Goal: Check status: Check status

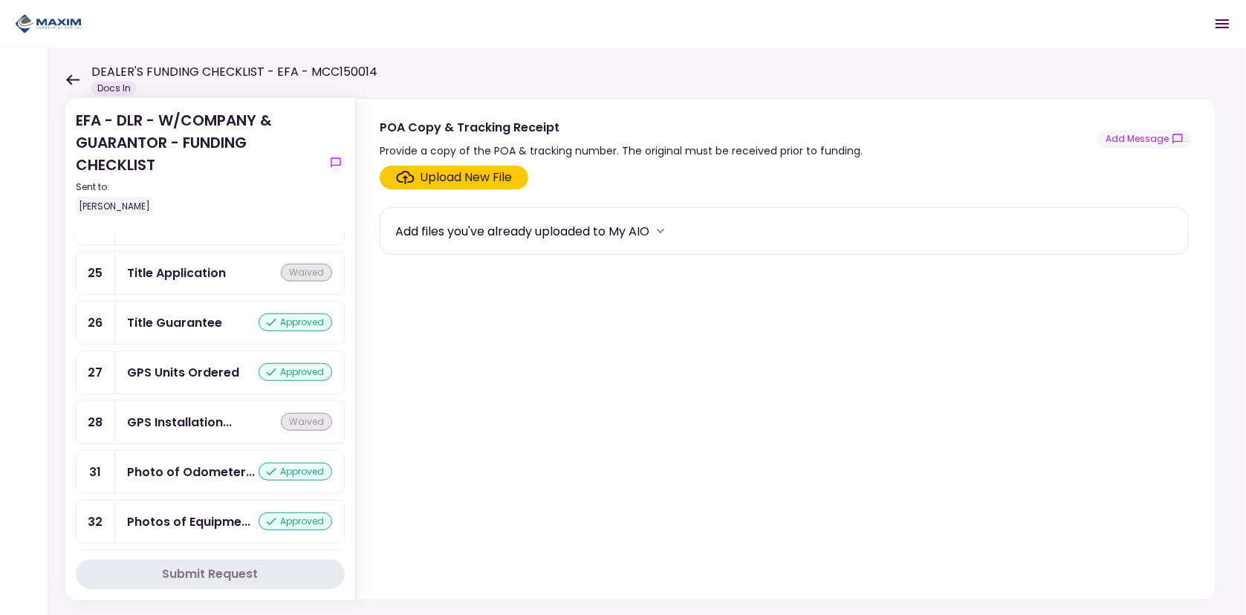
scroll to position [1411, 0]
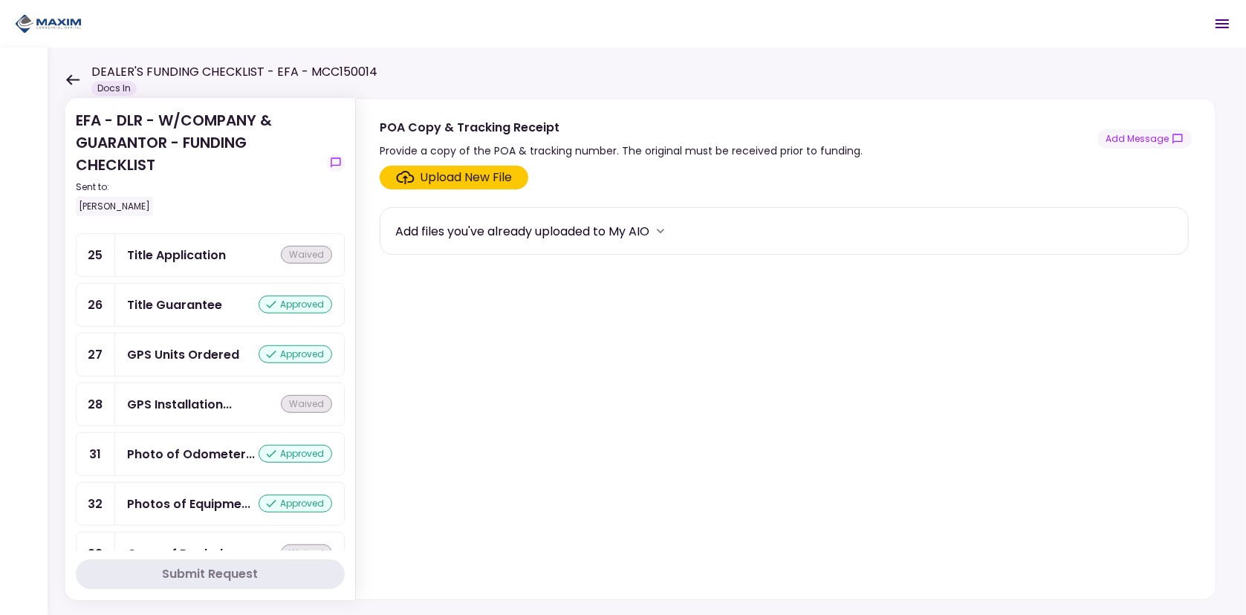
click at [166, 345] on div "GPS Units Ordered" at bounding box center [183, 354] width 112 height 19
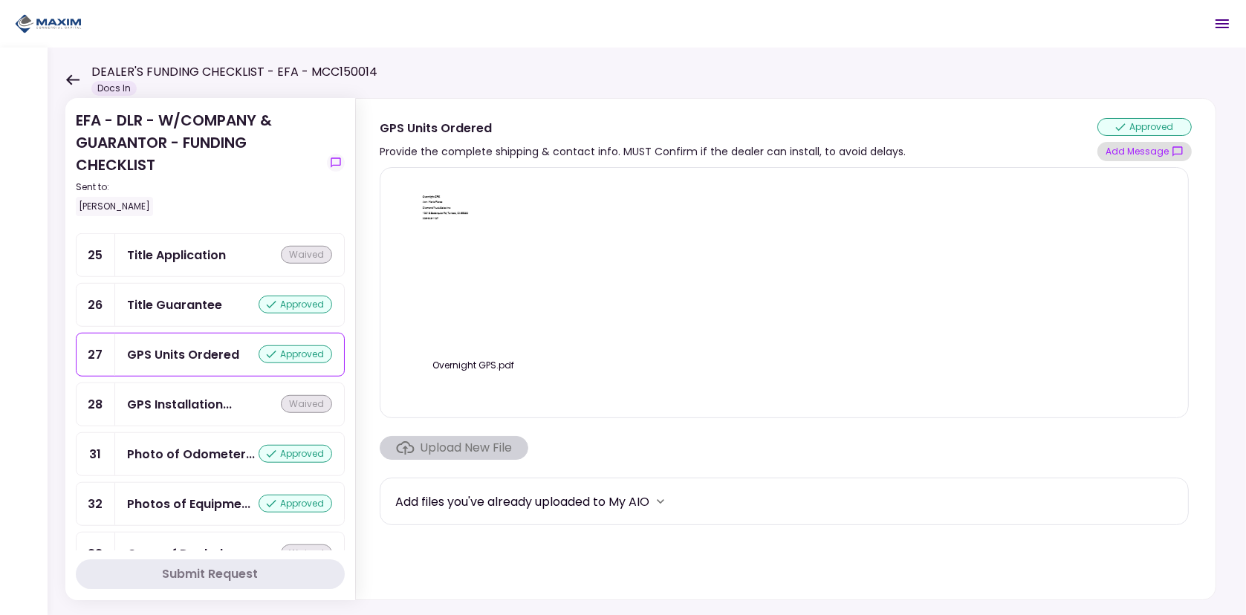
click at [1113, 145] on button "Add Message" at bounding box center [1144, 151] width 94 height 19
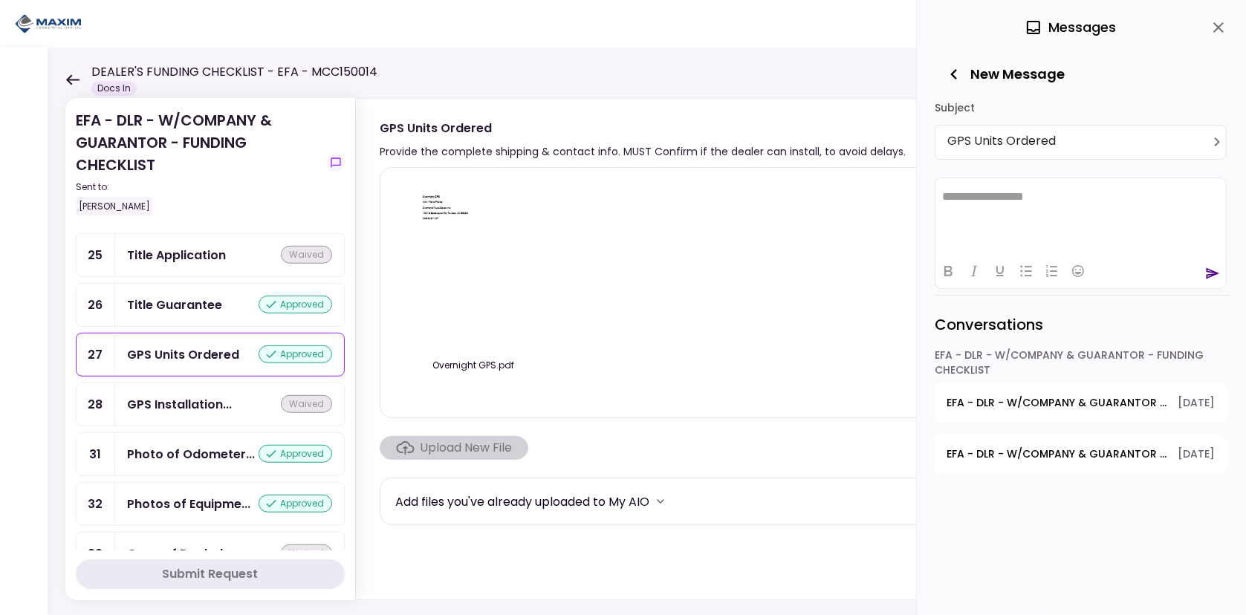
click at [1097, 142] on button "Add Message" at bounding box center [1144, 151] width 94 height 19
click at [1214, 270] on icon "send" at bounding box center [1212, 272] width 13 height 11
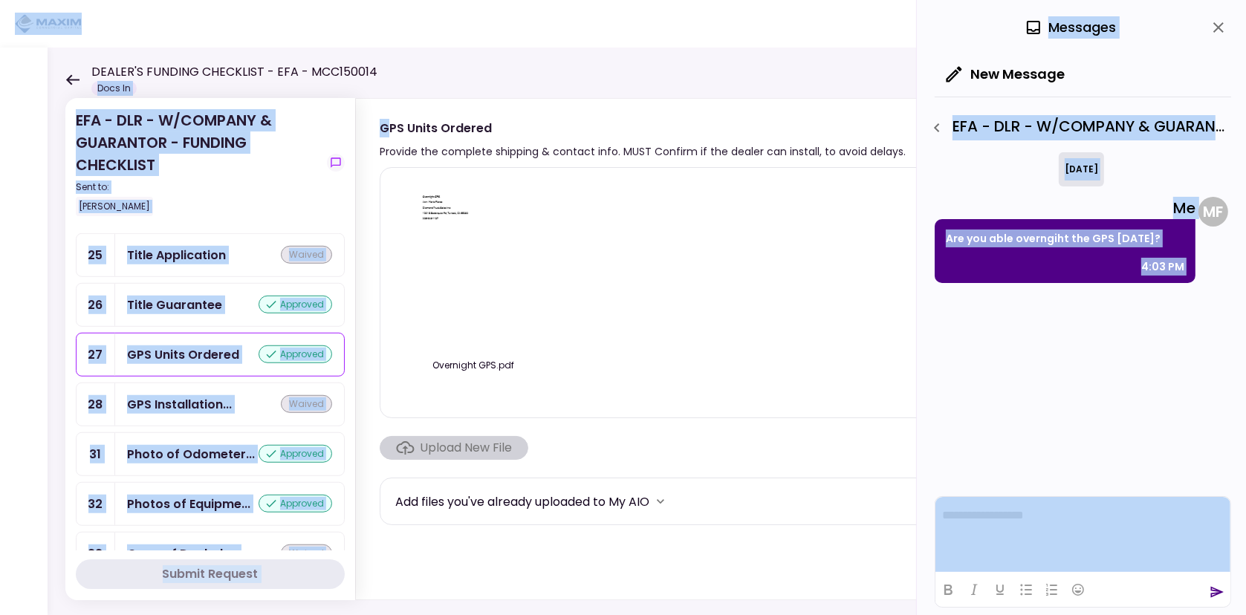
drag, startPoint x: 389, startPoint y: 65, endPoint x: 87, endPoint y: 82, distance: 302.8
click at [87, 82] on main "**********" at bounding box center [623, 307] width 1246 height 615
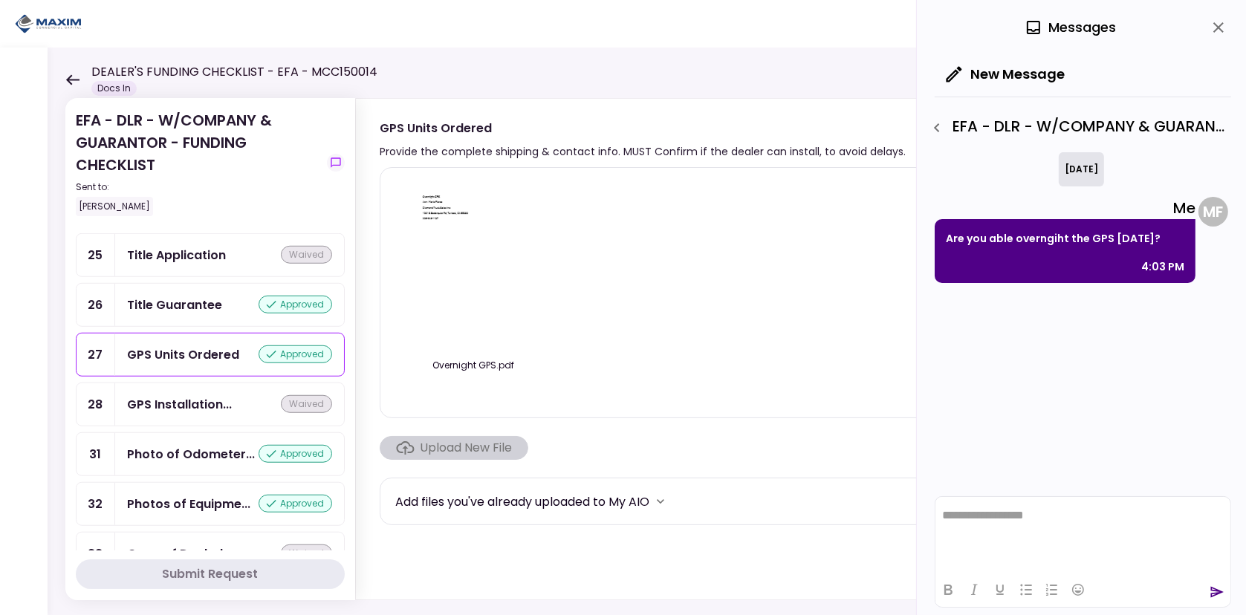
click at [443, 52] on div "EFA - DLR - W/COMPANY & GUARANTOR - FUNDING CHECKLIST Sent to: [PERSON_NAME] Re…" at bounding box center [647, 331] width 1198 height 567
click at [75, 79] on icon at bounding box center [72, 79] width 13 height 10
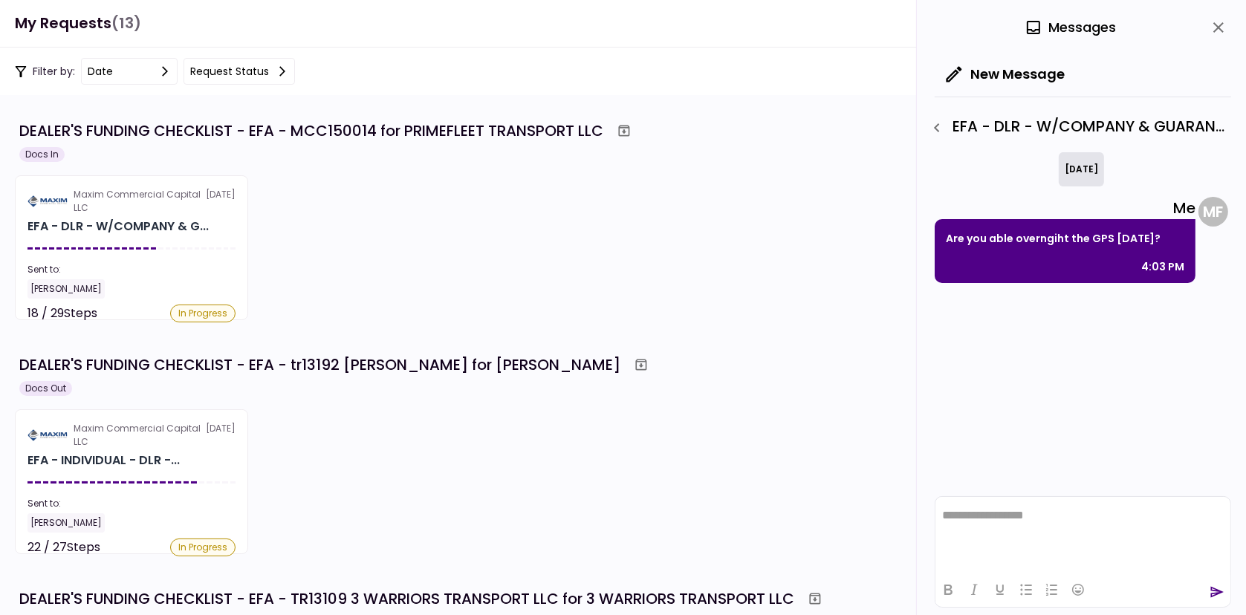
click at [424, 211] on div "Maxim Commercial Capital LLC [DATE] EFA - DLR - W/COMPANY & G... Sent to: [PERS…" at bounding box center [623, 247] width 1216 height 145
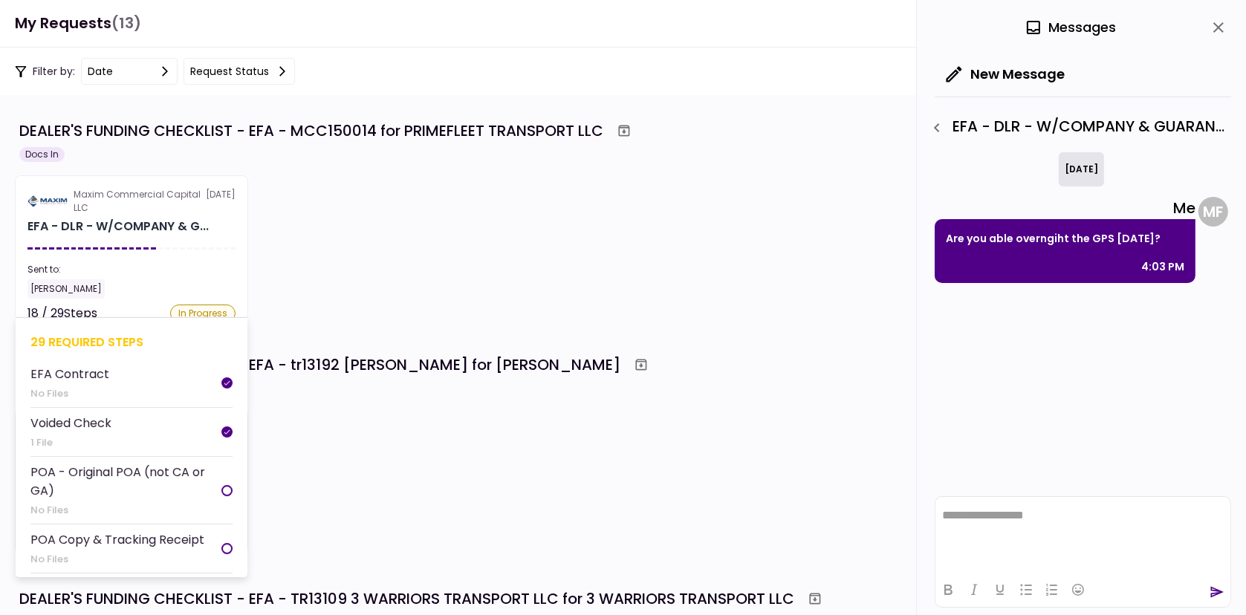
click at [143, 212] on div "Maxim Commercial Capital LLC" at bounding box center [140, 201] width 132 height 27
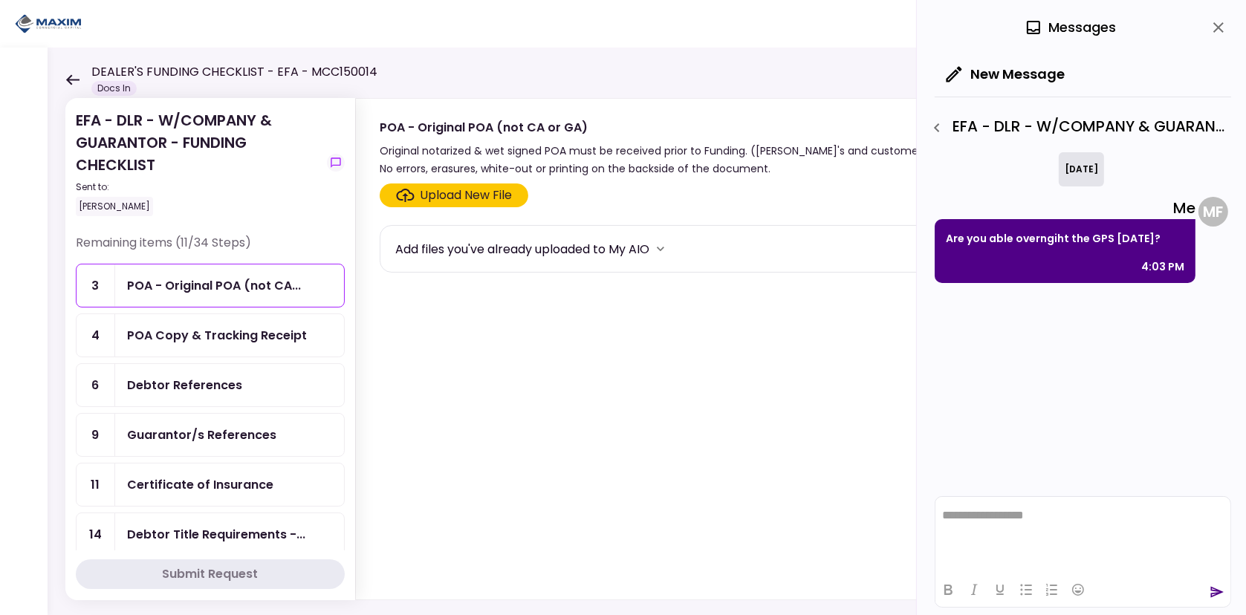
click at [1217, 22] on icon "close" at bounding box center [1218, 28] width 18 height 18
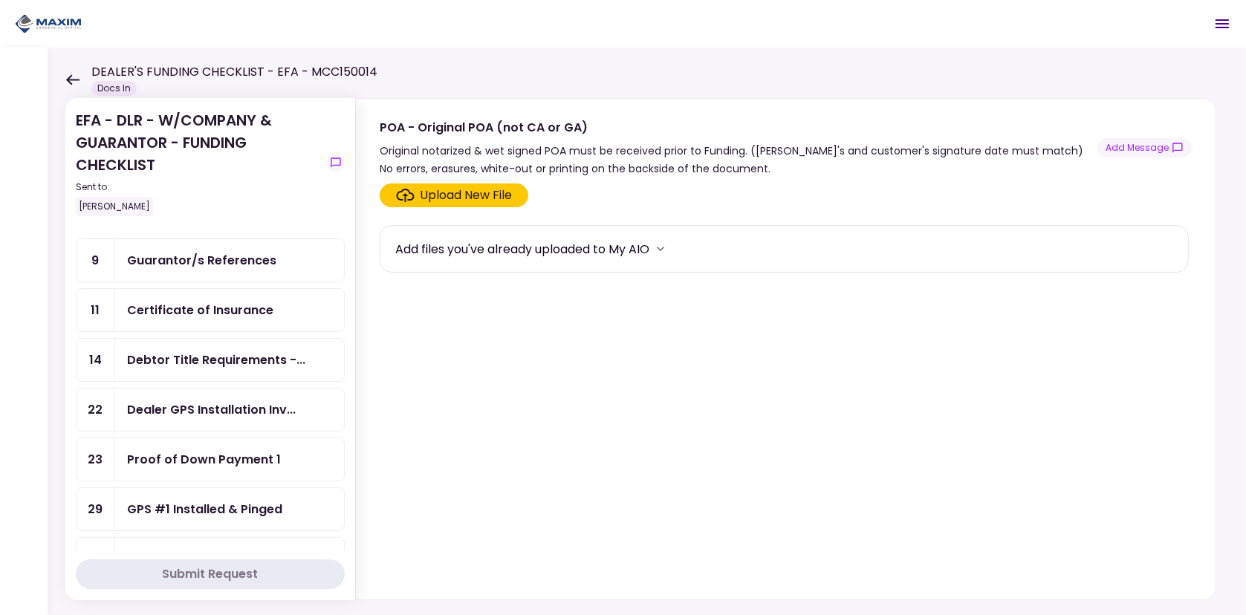
scroll to position [149, 0]
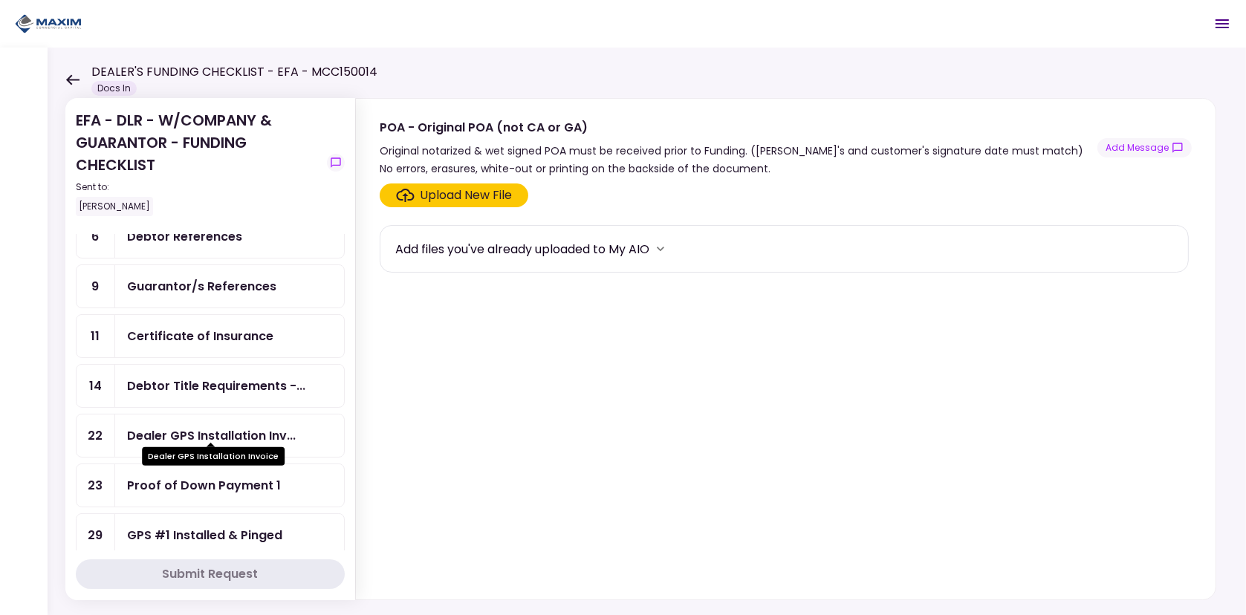
click at [165, 433] on div "Dealer GPS Installation Inv..." at bounding box center [211, 435] width 169 height 19
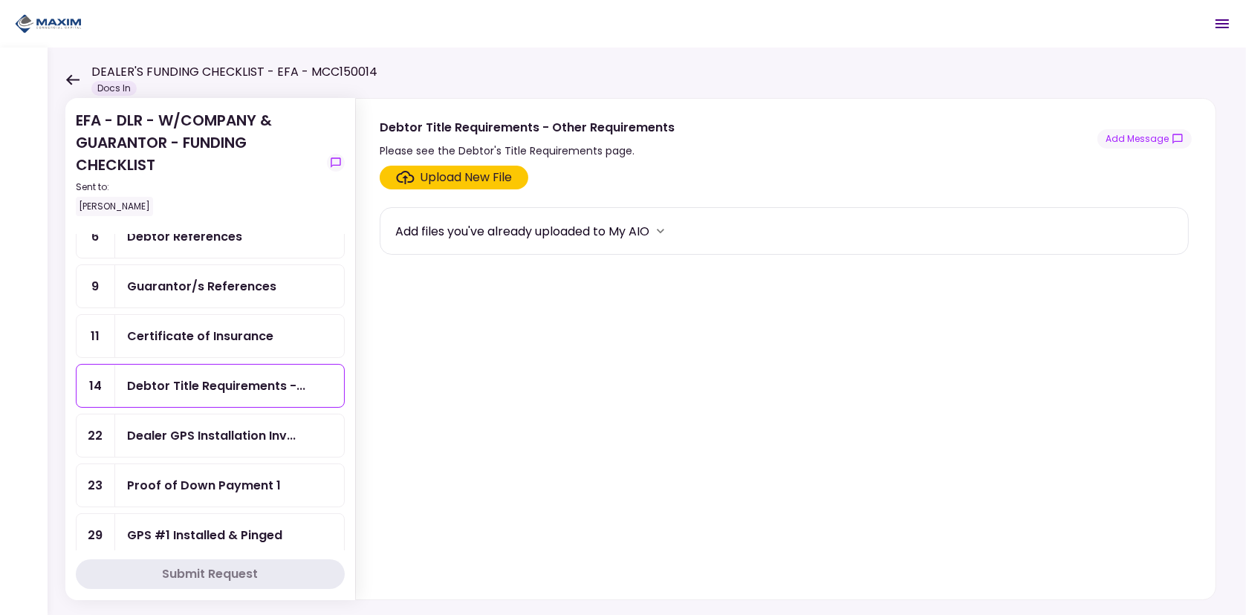
click at [161, 330] on div "Certificate of Insurance" at bounding box center [200, 336] width 146 height 19
click at [157, 283] on div "Guarantor/s References" at bounding box center [201, 286] width 149 height 19
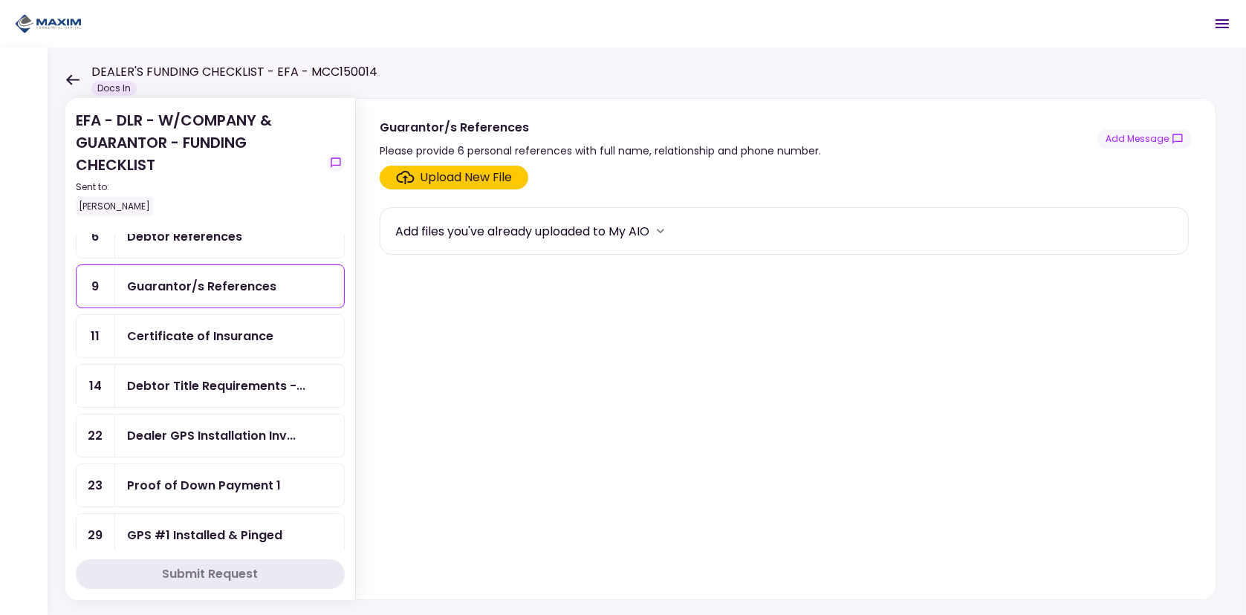
click at [163, 236] on div "Debtor References" at bounding box center [184, 236] width 115 height 19
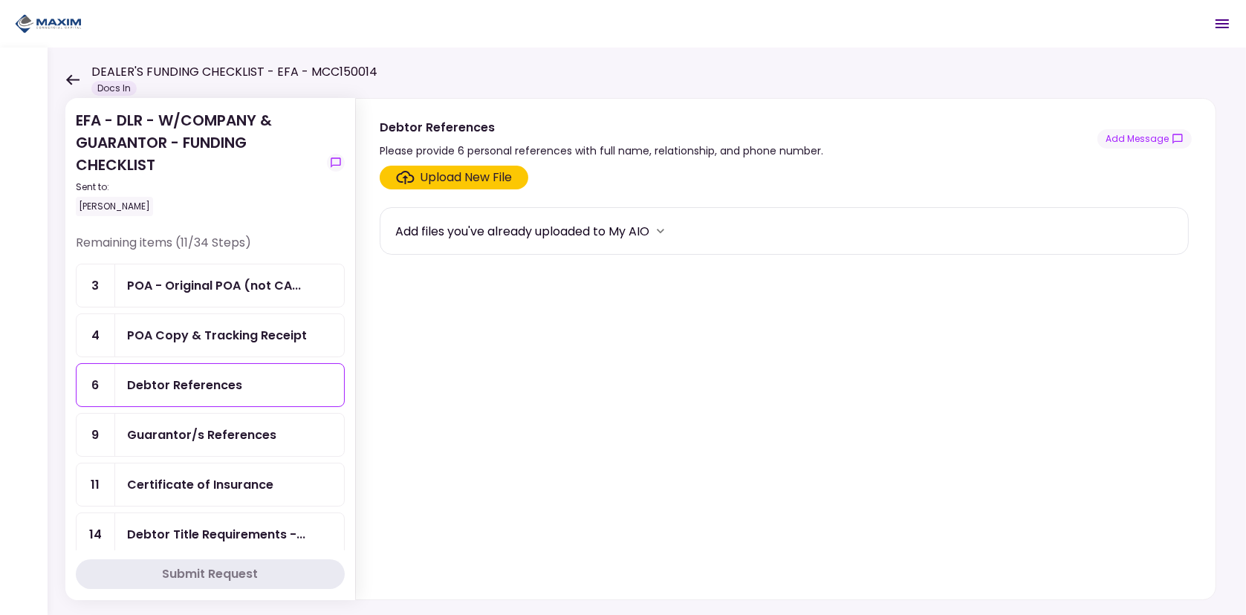
click at [160, 348] on div "POA Copy & Tracking Receipt" at bounding box center [229, 335] width 229 height 42
click at [144, 301] on div "POA - Original POA (not CA..." at bounding box center [229, 285] width 229 height 42
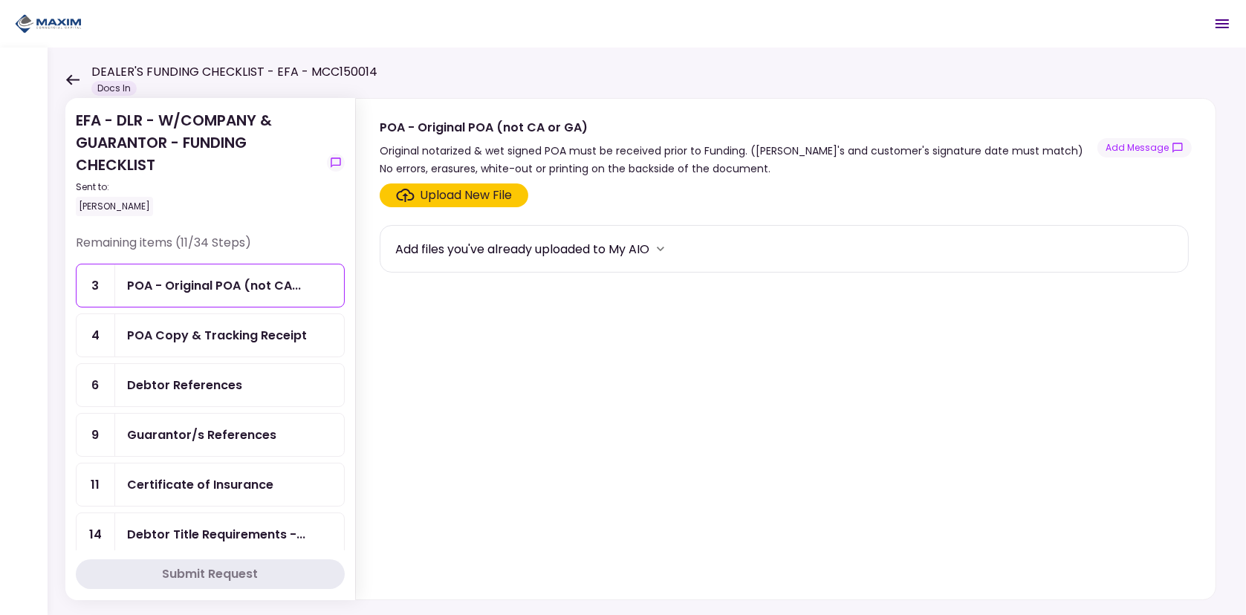
click at [264, 219] on div "EFA - DLR - W/COMPANY & GUARANTOR - FUNDING CHECKLIST Sent to: [PERSON_NAME]" at bounding box center [210, 171] width 269 height 125
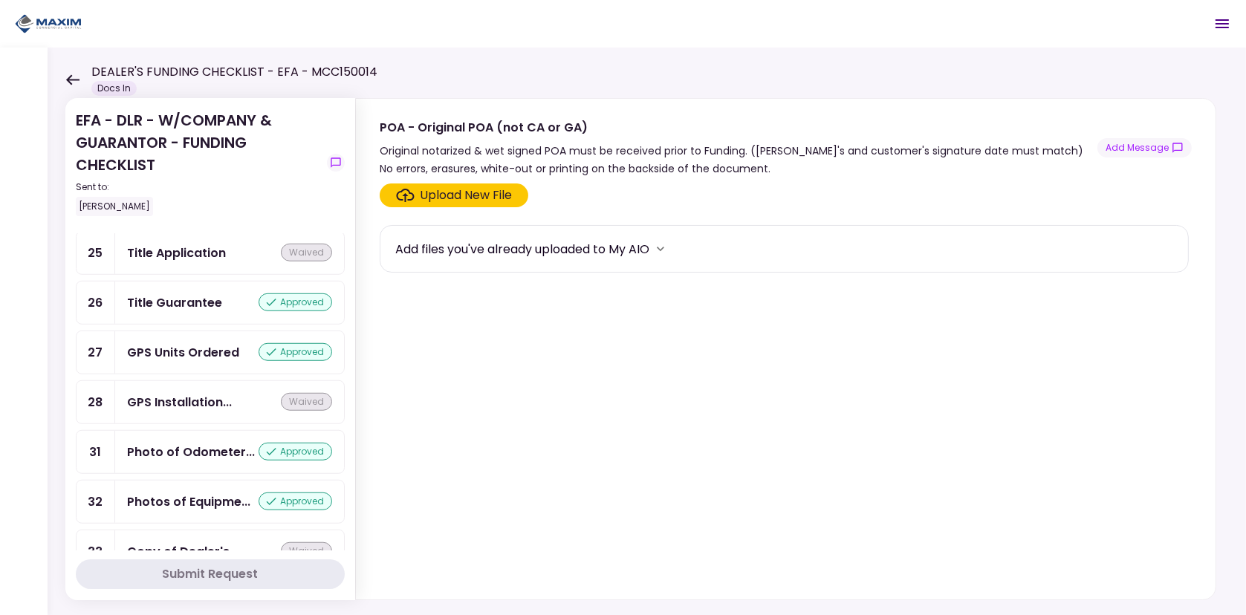
scroll to position [1415, 0]
click at [183, 391] on div "GPS Installation..." at bounding box center [179, 400] width 105 height 19
